Goal: Task Accomplishment & Management: Complete application form

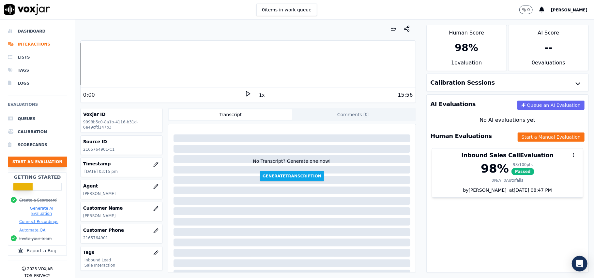
click at [21, 162] on button "Start an Evaluation" at bounding box center [37, 162] width 59 height 10
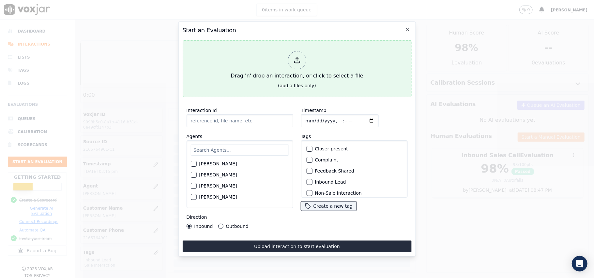
click at [295, 57] on icon at bounding box center [296, 60] width 7 height 7
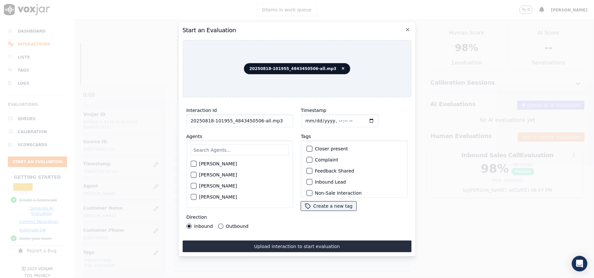
drag, startPoint x: 284, startPoint y: 115, endPoint x: 253, endPoint y: 117, distance: 30.4
click at [253, 117] on input "20250818-101955_4843450506-all.mp3" at bounding box center [239, 120] width 107 height 13
type input "20250818-101955_4843450506- C1"
click at [312, 116] on input "Timestamp" at bounding box center [340, 120] width 78 height 13
type input "[DATE]T15:50"
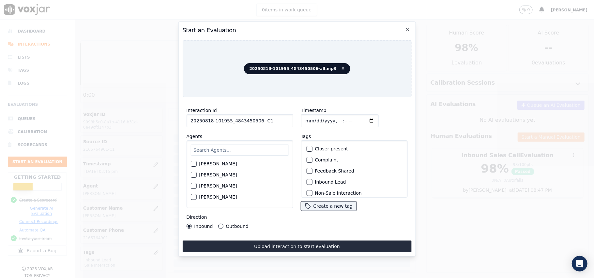
click at [245, 150] on input "text" at bounding box center [239, 150] width 98 height 11
type input "A"
type input "[PERSON_NAME]"
click at [200, 166] on div "[PERSON_NAME]" at bounding box center [239, 165] width 98 height 11
click at [195, 164] on div "button" at bounding box center [193, 166] width 5 height 5
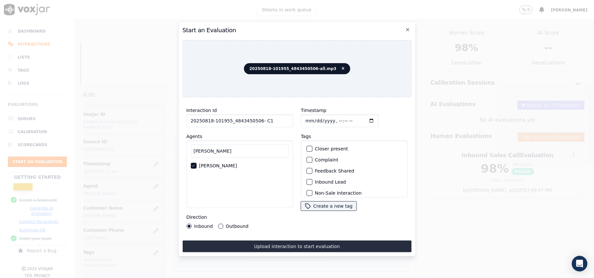
click at [315, 181] on label "Inbound Lead" at bounding box center [330, 182] width 31 height 5
click at [312, 181] on button "Inbound Lead" at bounding box center [309, 182] width 6 height 6
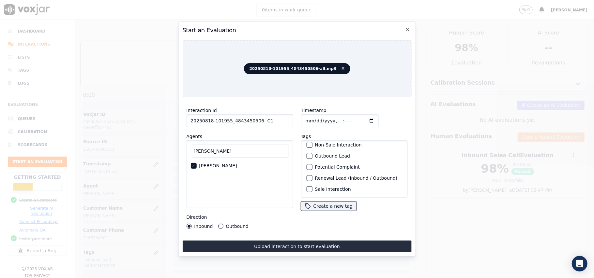
click at [306, 187] on button "Sale Interaction" at bounding box center [309, 190] width 6 height 6
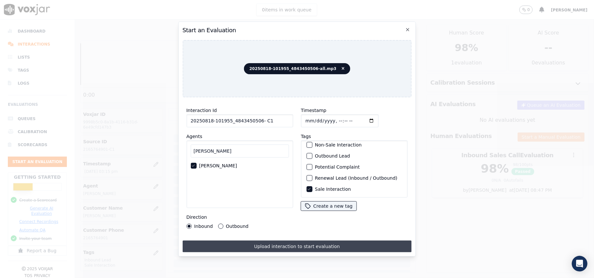
click at [273, 244] on button "Upload interaction to start evaluation" at bounding box center [296, 247] width 229 height 12
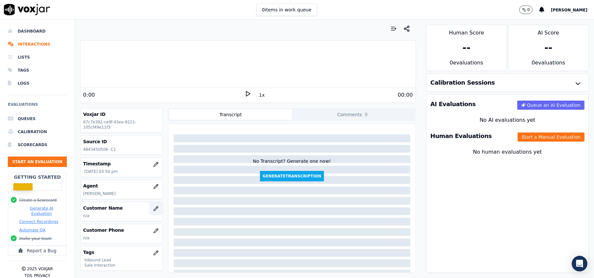
click at [153, 210] on icon "button" at bounding box center [155, 208] width 5 height 5
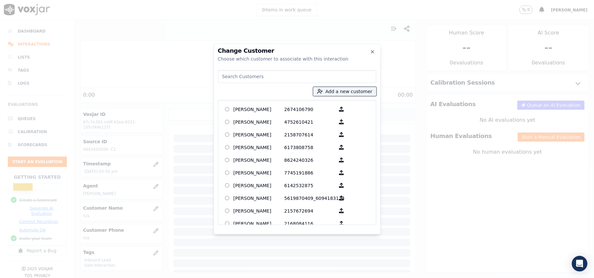
paste input "[PERSON_NAME]"
click at [238, 72] on input "[PERSON_NAME]" at bounding box center [297, 76] width 158 height 13
paste input "[PERSON_NAME]"
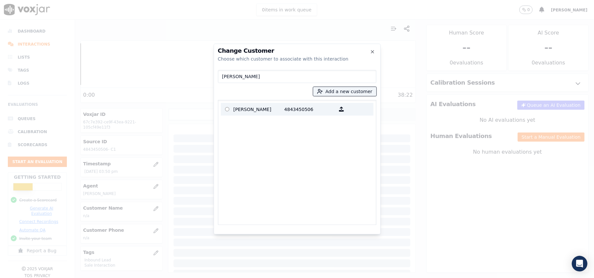
type input "[PERSON_NAME]"
click at [253, 106] on p "[PERSON_NAME]" at bounding box center [258, 109] width 51 height 10
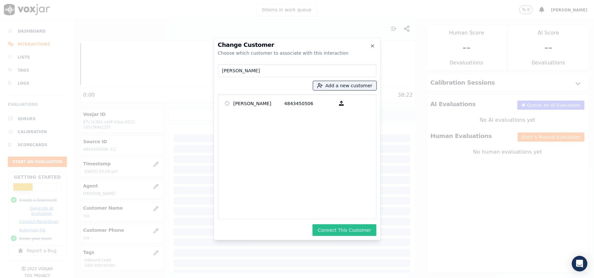
click at [336, 231] on button "Connect This Customer" at bounding box center [344, 231] width 64 height 12
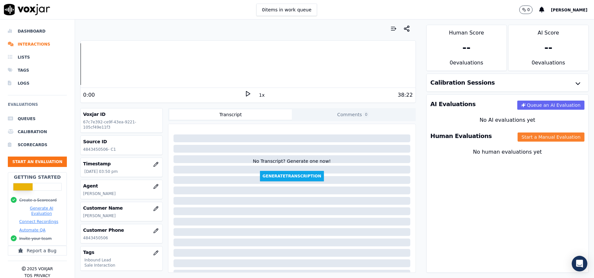
click at [521, 140] on button "Start a Manual Evaluation" at bounding box center [550, 137] width 67 height 9
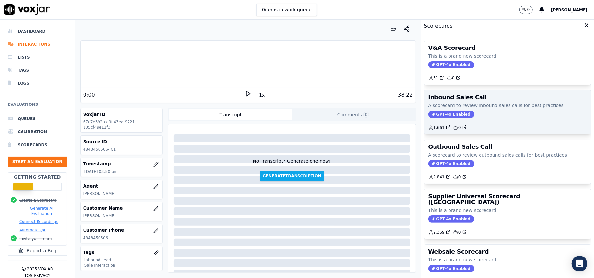
click at [439, 118] on span "GPT-4o Enabled" at bounding box center [451, 114] width 46 height 7
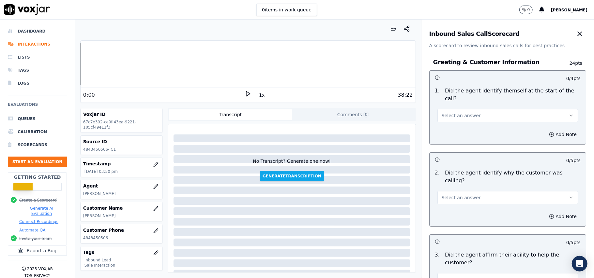
click at [477, 109] on button "Select an answer" at bounding box center [507, 115] width 141 height 13
click at [455, 123] on div "Yes" at bounding box center [493, 123] width 126 height 10
click at [455, 195] on span "Select an answer" at bounding box center [460, 198] width 39 height 7
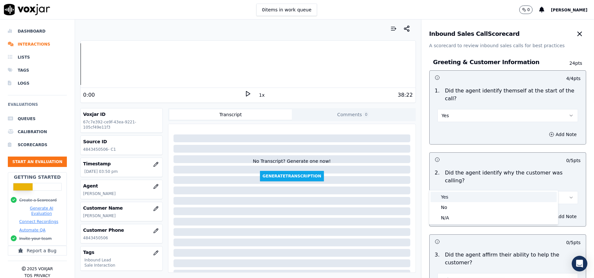
drag, startPoint x: 440, startPoint y: 202, endPoint x: 437, endPoint y: 189, distance: 13.4
click at [440, 202] on div "Yes" at bounding box center [493, 197] width 126 height 10
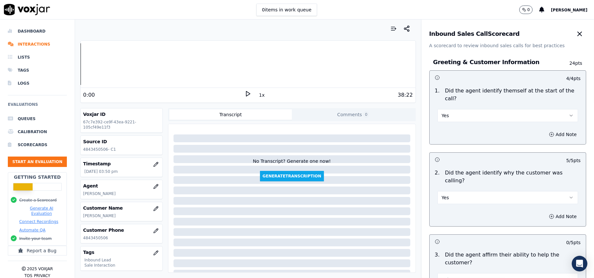
scroll to position [87, 0]
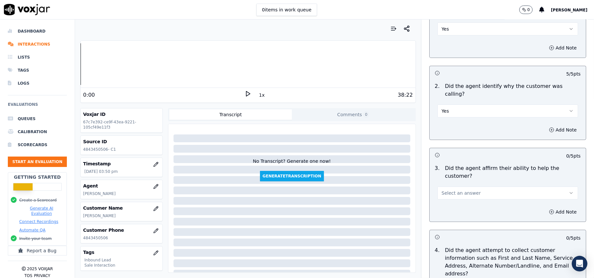
click at [441, 190] on span "Select an answer" at bounding box center [460, 193] width 39 height 7
click at [438, 183] on div "Yes" at bounding box center [493, 185] width 126 height 10
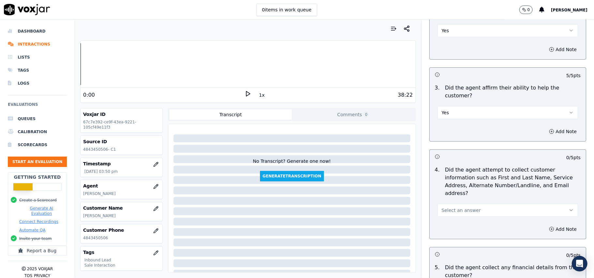
scroll to position [174, 0]
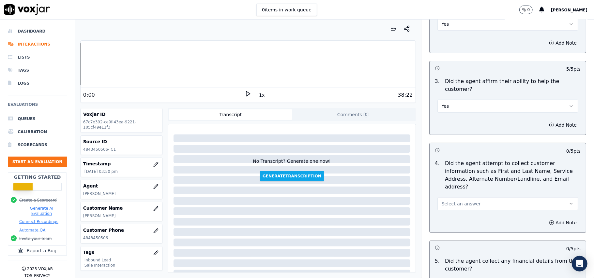
click at [460, 201] on span "Select an answer" at bounding box center [460, 204] width 39 height 7
click at [442, 189] on div "Yes" at bounding box center [493, 188] width 126 height 10
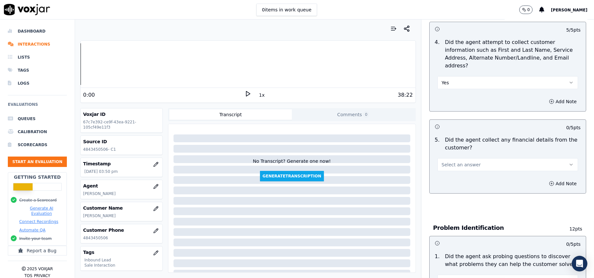
scroll to position [348, 0]
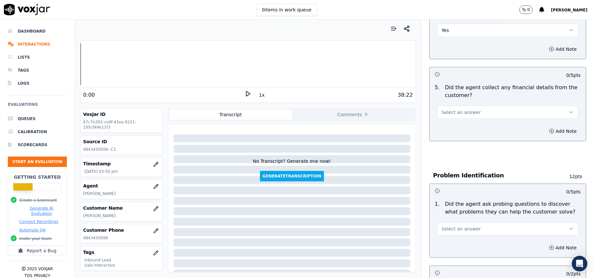
click at [442, 109] on span "Select an answer" at bounding box center [460, 112] width 39 height 7
click at [446, 92] on div "Yes" at bounding box center [493, 97] width 126 height 10
click at [482, 106] on button "Yes" at bounding box center [507, 112] width 141 height 13
click at [471, 109] on div "No" at bounding box center [493, 107] width 126 height 10
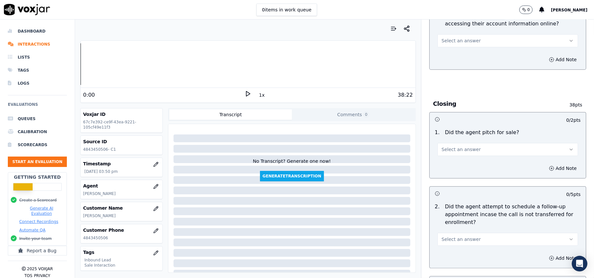
scroll to position [1825, 0]
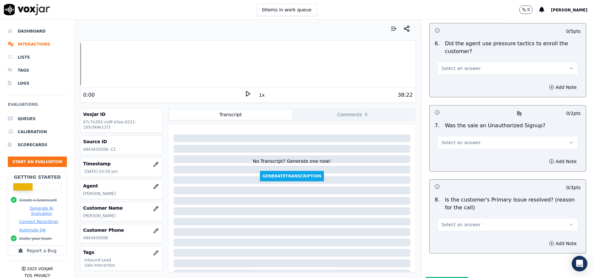
click at [494, 218] on button "Select an answer" at bounding box center [507, 224] width 141 height 13
click at [446, 208] on div "Yes" at bounding box center [493, 205] width 126 height 10
click at [462, 140] on span "Select an answer" at bounding box center [460, 143] width 39 height 7
click at [453, 135] on div "No" at bounding box center [493, 133] width 126 height 10
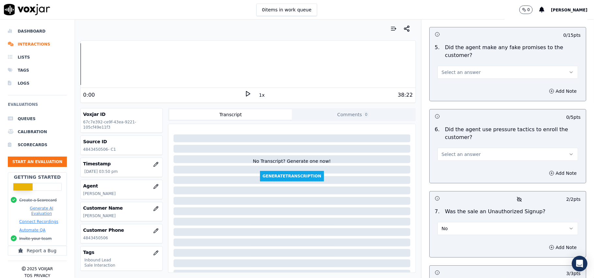
scroll to position [1738, 0]
click at [456, 152] on span "Select an answer" at bounding box center [460, 155] width 39 height 7
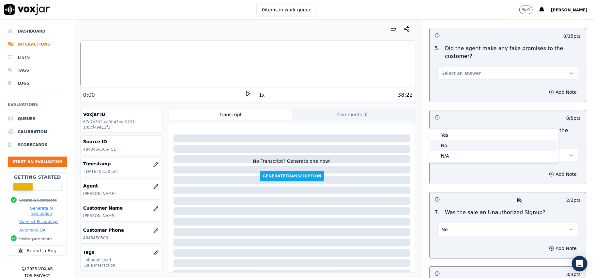
click at [458, 145] on div "No" at bounding box center [493, 146] width 126 height 10
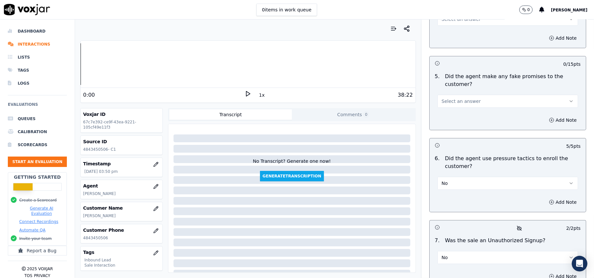
scroll to position [1695, 0]
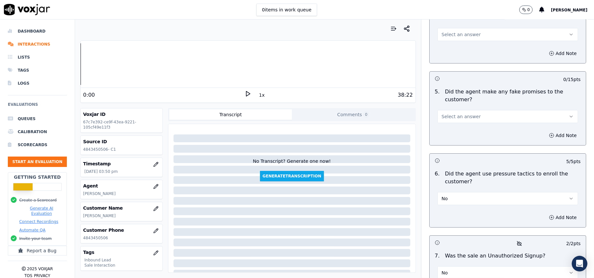
click at [460, 113] on span "Select an answer" at bounding box center [460, 116] width 39 height 7
click at [461, 107] on div "No" at bounding box center [493, 107] width 126 height 10
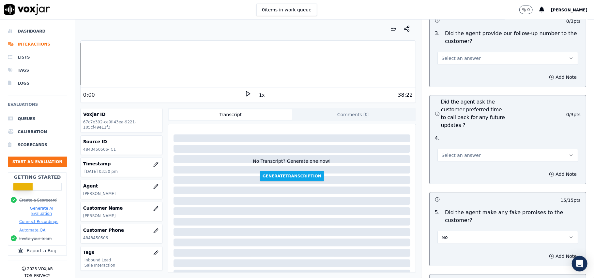
scroll to position [1564, 0]
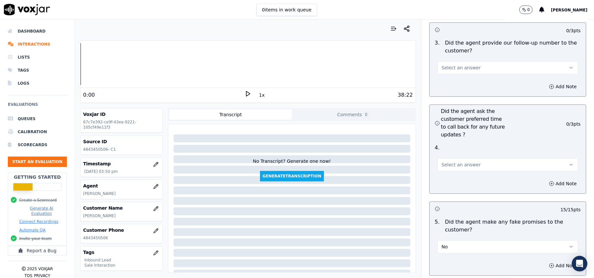
click at [454, 158] on button "Select an answer" at bounding box center [507, 164] width 141 height 13
click at [453, 140] on div "Yes" at bounding box center [493, 144] width 126 height 10
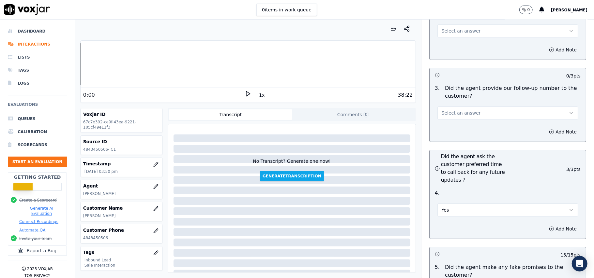
scroll to position [1477, 0]
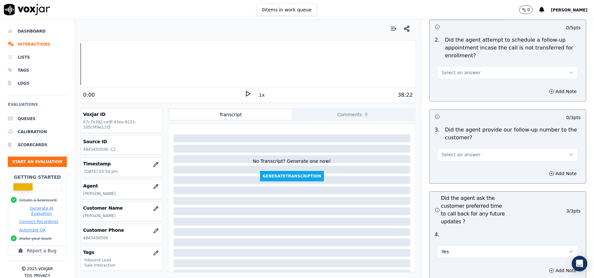
click at [454, 152] on span "Select an answer" at bounding box center [460, 155] width 39 height 7
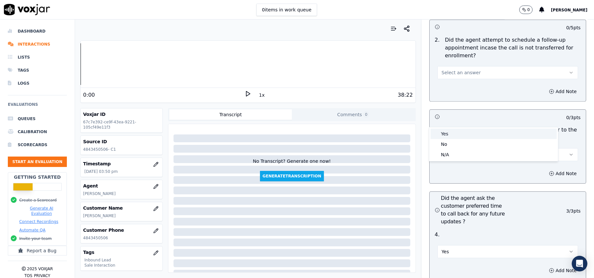
click at [454, 134] on div "Yes" at bounding box center [493, 134] width 126 height 10
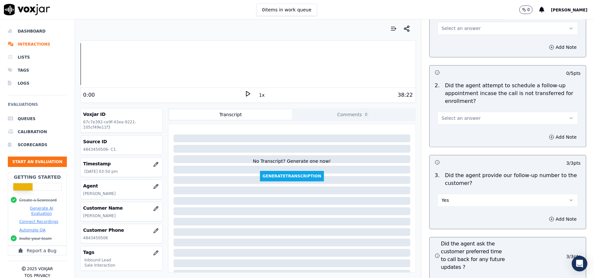
scroll to position [1390, 0]
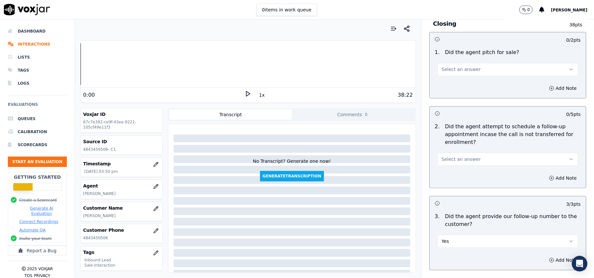
click at [447, 146] on div "Select an answer" at bounding box center [507, 156] width 151 height 20
click at [446, 156] on span "Select an answer" at bounding box center [460, 159] width 39 height 7
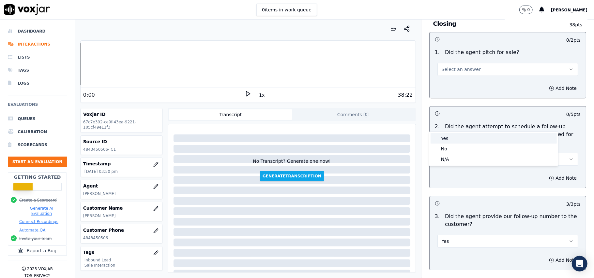
click at [442, 141] on div "Yes" at bounding box center [493, 138] width 126 height 10
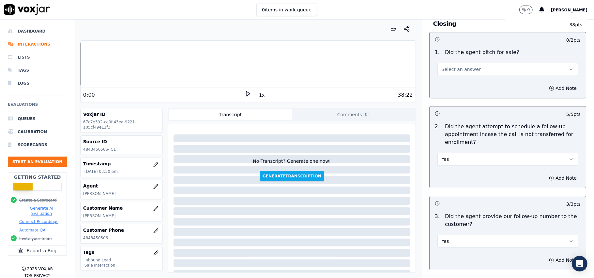
click at [444, 153] on button "Yes" at bounding box center [507, 159] width 141 height 13
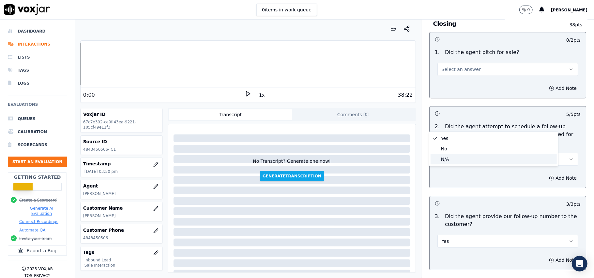
click at [442, 158] on div "N/A" at bounding box center [493, 159] width 126 height 10
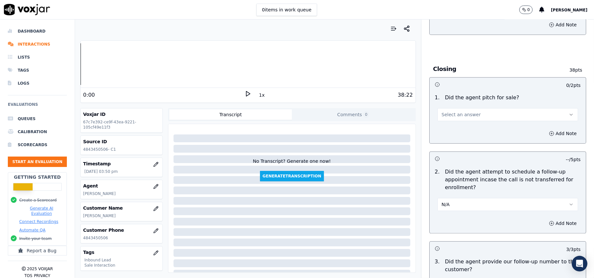
scroll to position [1303, 0]
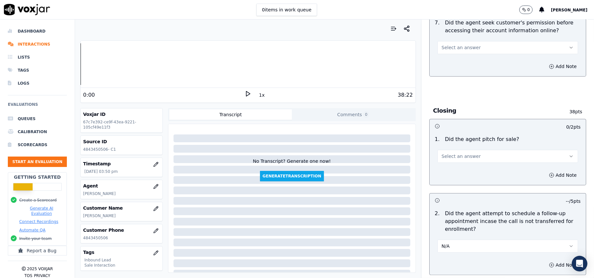
click at [455, 153] on span "Select an answer" at bounding box center [460, 156] width 39 height 7
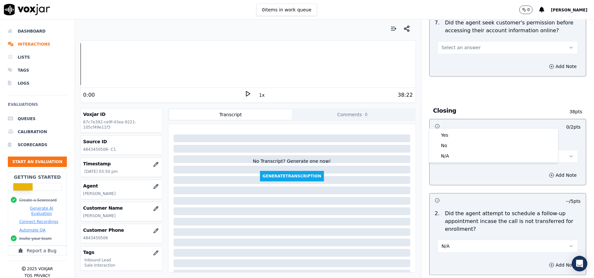
click at [445, 133] on div "1 . Did the agent pitch for sale? Select an answer" at bounding box center [507, 149] width 156 height 33
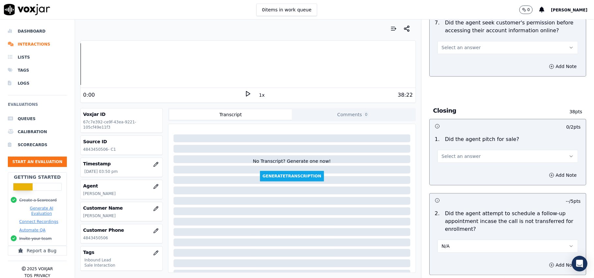
click at [445, 166] on div "Add Note" at bounding box center [507, 176] width 156 height 20
click at [446, 150] on button "Select an answer" at bounding box center [507, 156] width 141 height 13
drag, startPoint x: 444, startPoint y: 131, endPoint x: 445, endPoint y: 136, distance: 5.1
click at [444, 133] on div "Yes" at bounding box center [493, 135] width 126 height 10
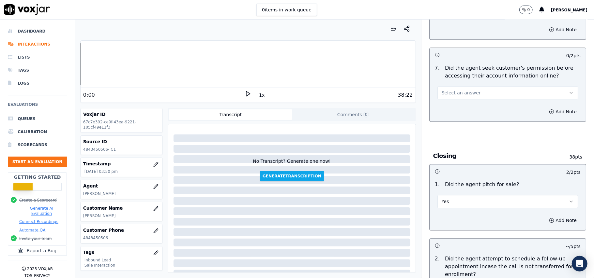
scroll to position [1216, 0]
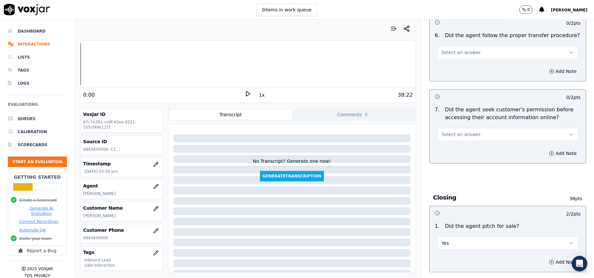
click at [443, 131] on span "Select an answer" at bounding box center [460, 134] width 39 height 7
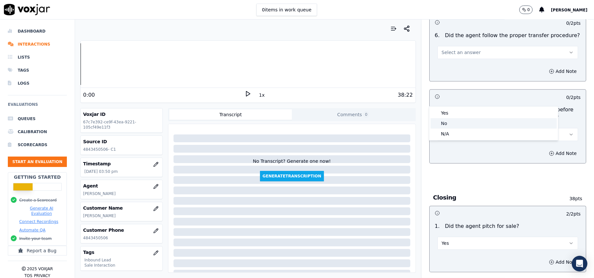
click at [444, 114] on div "Yes" at bounding box center [493, 113] width 126 height 10
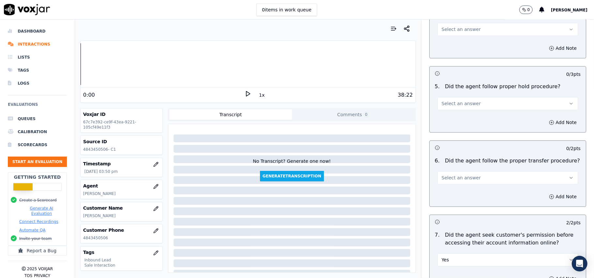
scroll to position [1086, 0]
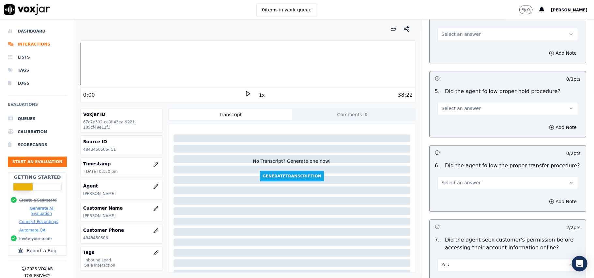
click at [441, 176] on button "Select an answer" at bounding box center [507, 182] width 141 height 13
click at [453, 160] on div "Yes" at bounding box center [493, 161] width 126 height 10
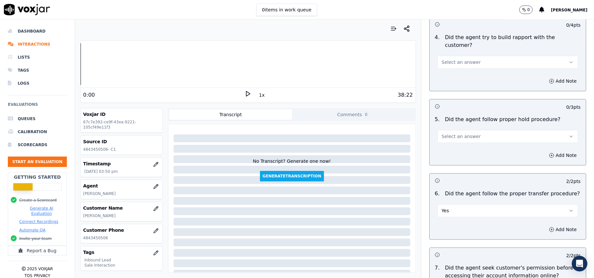
scroll to position [1042, 0]
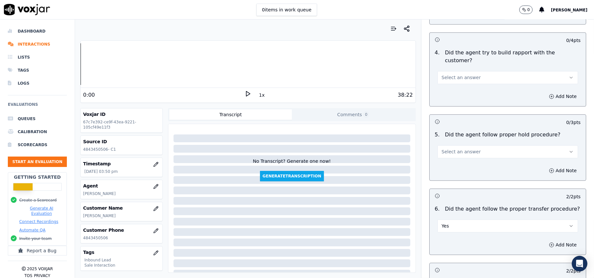
click at [453, 145] on button "Select an answer" at bounding box center [507, 151] width 141 height 13
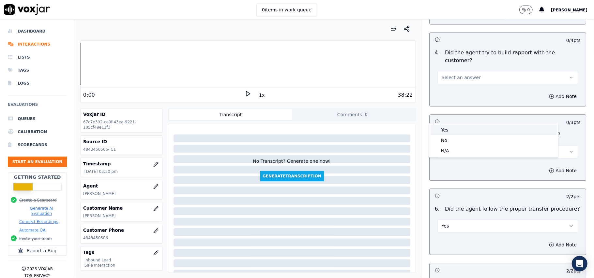
click at [447, 132] on div "Yes" at bounding box center [493, 130] width 126 height 10
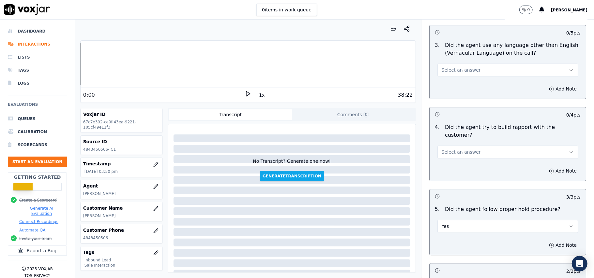
scroll to position [912, 0]
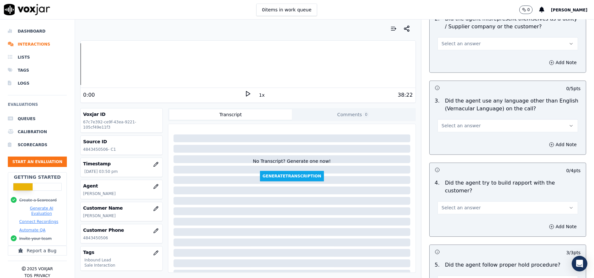
click at [447, 205] on span "Select an answer" at bounding box center [460, 208] width 39 height 7
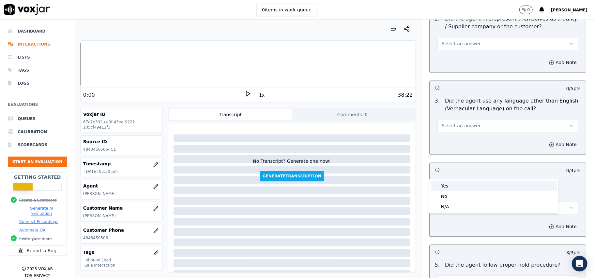
click at [453, 183] on div "Yes" at bounding box center [493, 186] width 126 height 10
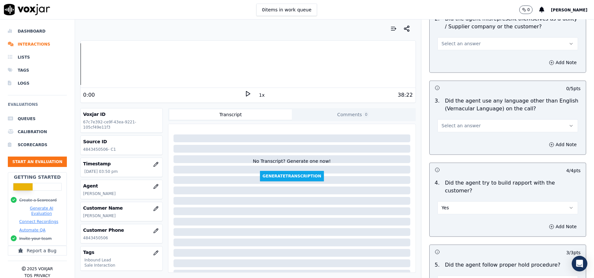
click at [441, 123] on span "Select an answer" at bounding box center [460, 126] width 39 height 7
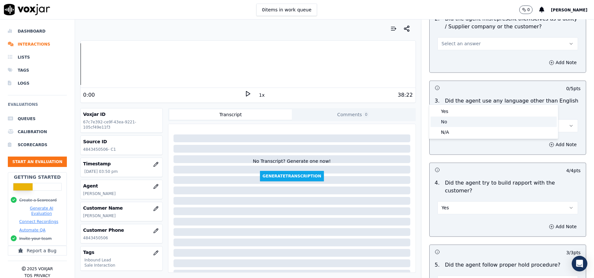
click at [441, 118] on div "No" at bounding box center [493, 122] width 126 height 10
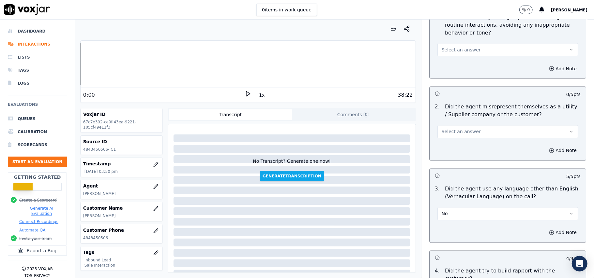
scroll to position [782, 0]
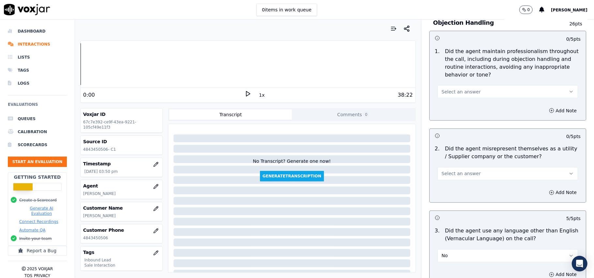
click at [456, 171] on span "Select an answer" at bounding box center [460, 174] width 39 height 7
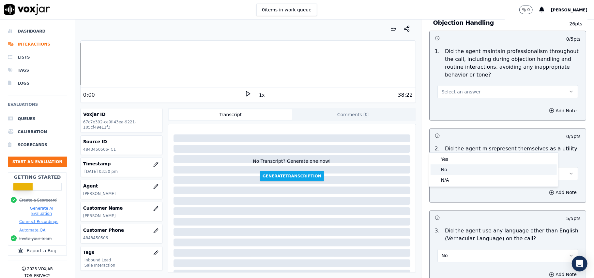
click at [447, 167] on div "No" at bounding box center [493, 170] width 126 height 10
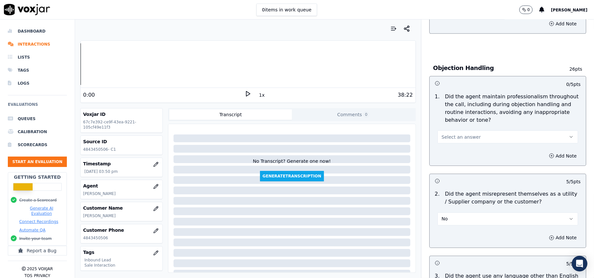
scroll to position [695, 0]
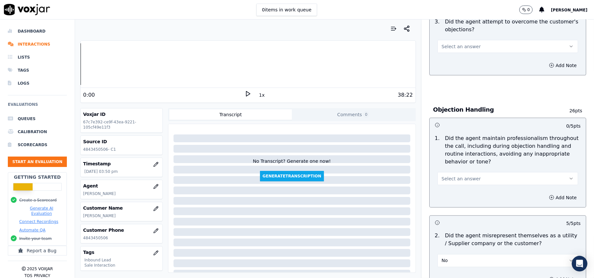
click at [463, 176] on span "Select an answer" at bounding box center [460, 179] width 39 height 7
click at [457, 162] on div "Yes" at bounding box center [493, 164] width 126 height 10
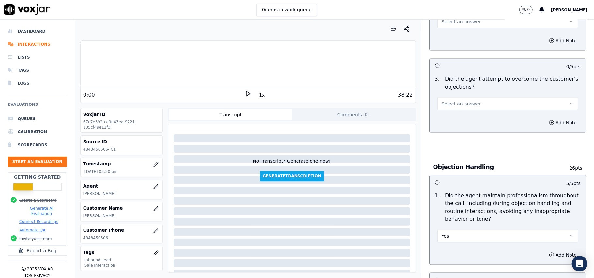
scroll to position [564, 0]
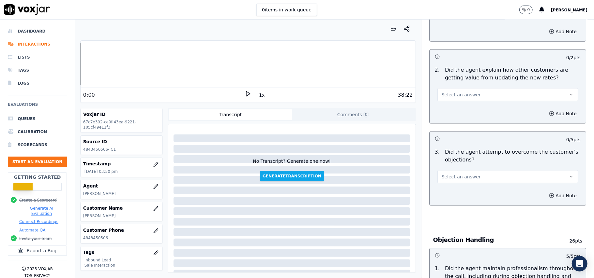
click at [456, 174] on span "Select an answer" at bounding box center [460, 177] width 39 height 7
click at [455, 160] on div "Yes" at bounding box center [493, 162] width 126 height 10
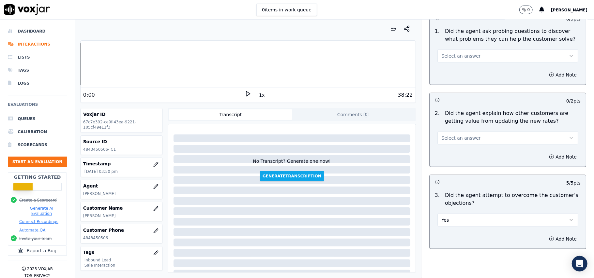
click at [444, 132] on button "Select an answer" at bounding box center [507, 138] width 141 height 13
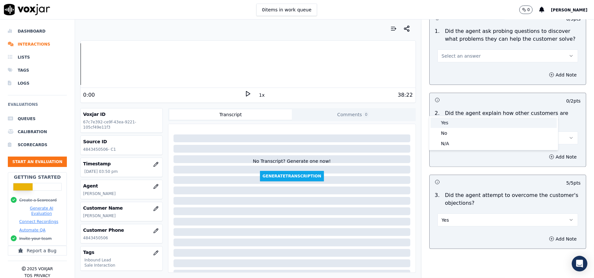
click at [441, 119] on div "Yes" at bounding box center [493, 123] width 126 height 10
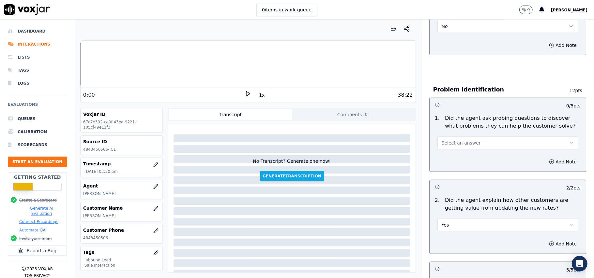
click at [441, 140] on span "Select an answer" at bounding box center [460, 143] width 39 height 7
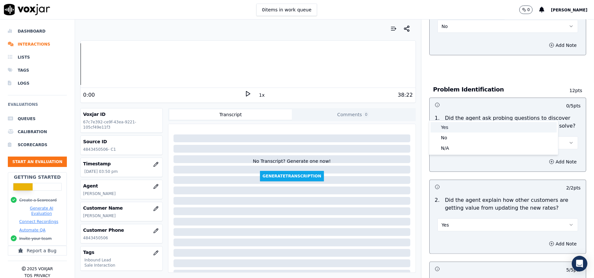
click at [439, 127] on div "Yes" at bounding box center [493, 127] width 126 height 10
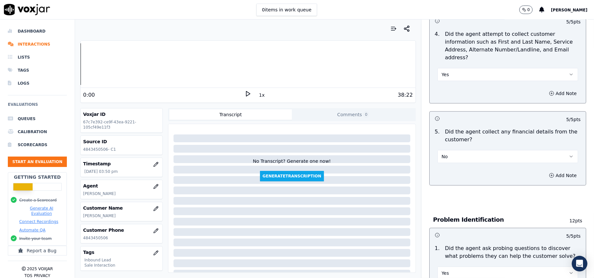
scroll to position [1825, 0]
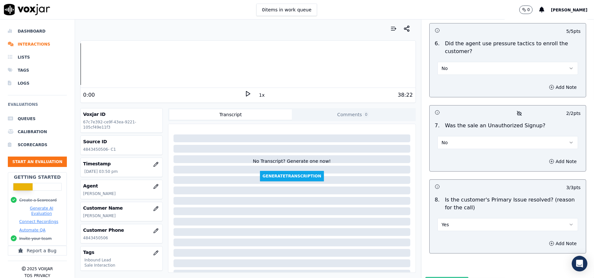
click at [430, 277] on button "Submit Scores" at bounding box center [446, 283] width 43 height 12
